Goal: Browse casually

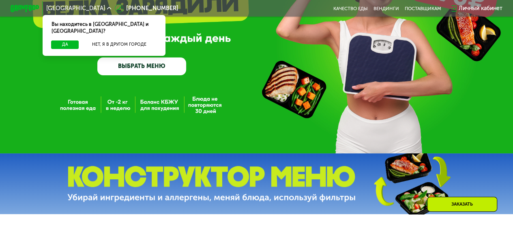
scroll to position [287, 0]
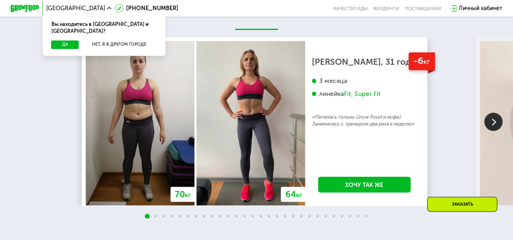
scroll to position [798, 0]
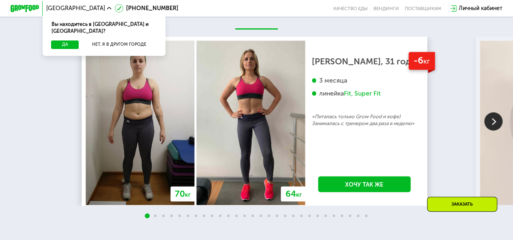
click at [486, 126] on img at bounding box center [493, 122] width 18 height 18
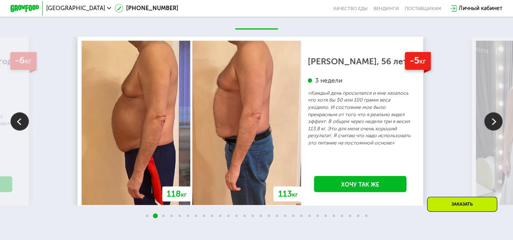
click at [486, 126] on img at bounding box center [493, 122] width 18 height 18
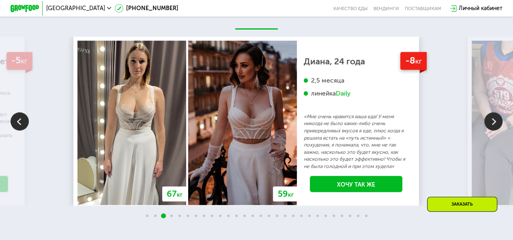
click at [486, 126] on img at bounding box center [493, 122] width 18 height 18
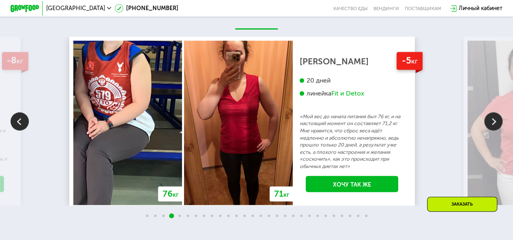
click at [26, 129] on img at bounding box center [20, 122] width 18 height 18
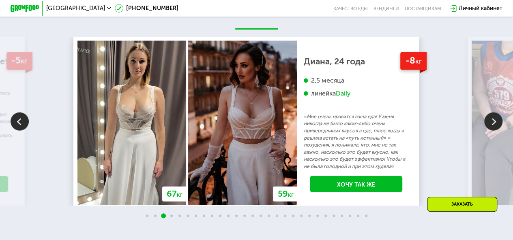
click at [492, 127] on img at bounding box center [493, 122] width 18 height 18
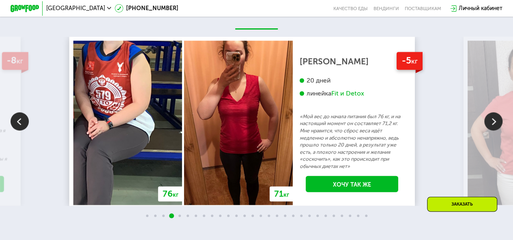
click at [492, 127] on img at bounding box center [493, 122] width 18 height 18
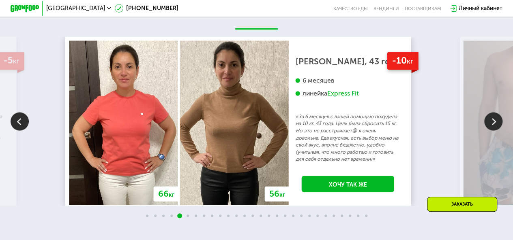
click at [492, 127] on img at bounding box center [493, 122] width 18 height 18
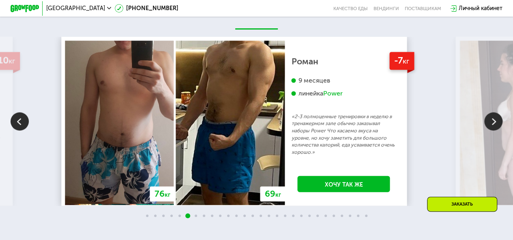
click at [492, 127] on img at bounding box center [493, 122] width 18 height 18
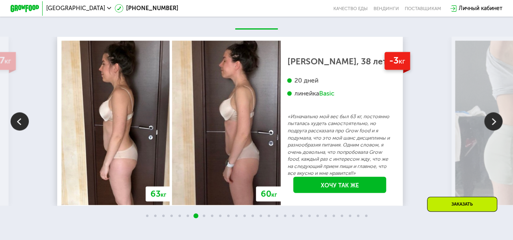
click at [492, 127] on img at bounding box center [493, 122] width 18 height 18
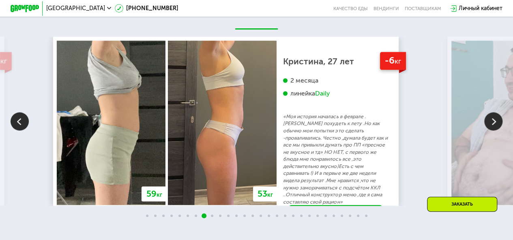
click at [492, 127] on img at bounding box center [493, 122] width 18 height 18
